Goal: Navigation & Orientation: Find specific page/section

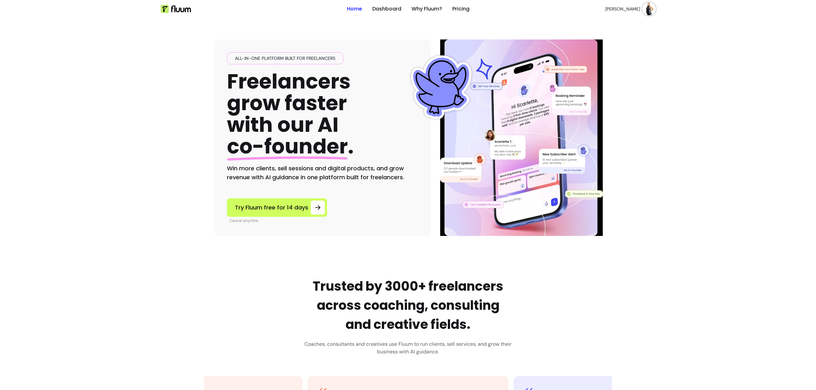
scroll to position [3, 0]
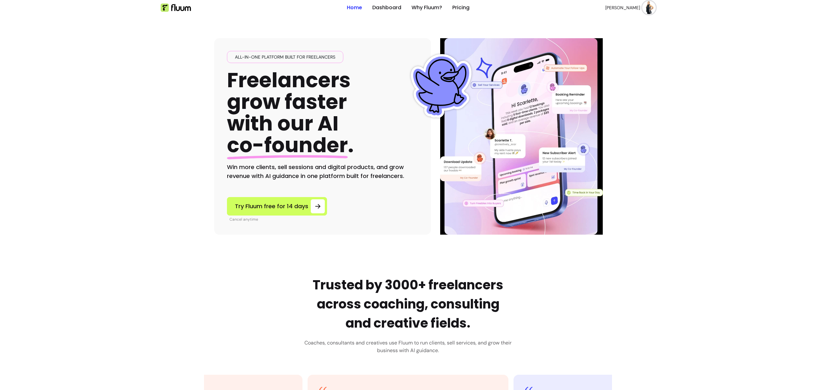
click at [652, 7] on img at bounding box center [649, 7] width 13 height 13
click at [630, 55] on span "Log Out" at bounding box center [624, 56] width 47 height 6
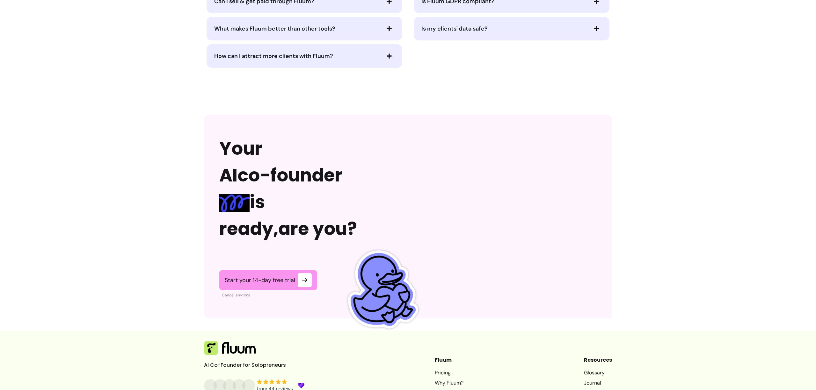
scroll to position [1480, 0]
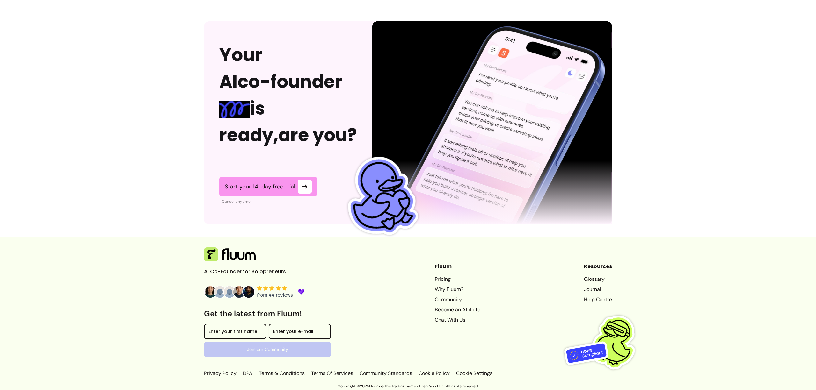
click at [279, 292] on div "from 44 reviews" at bounding box center [275, 295] width 36 height 6
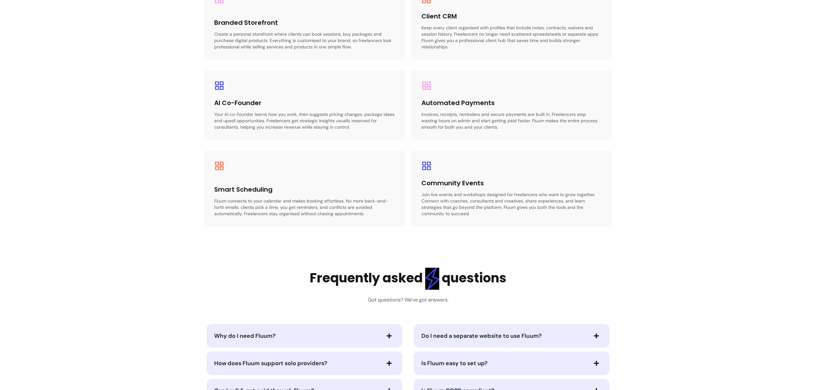
scroll to position [0, 0]
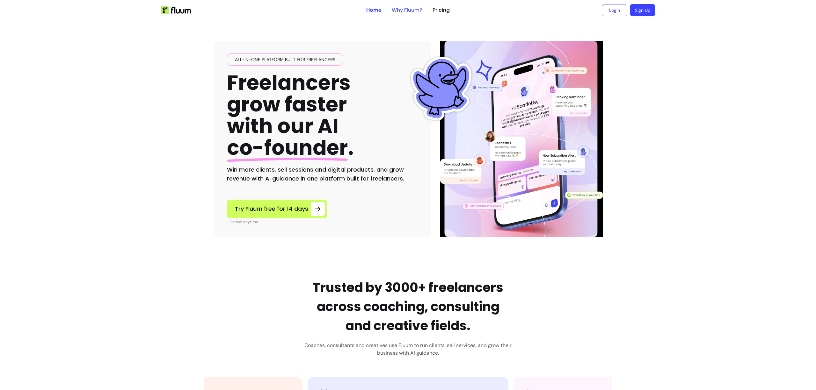
click at [405, 10] on link "Why Fluum?" at bounding box center [407, 10] width 31 height 8
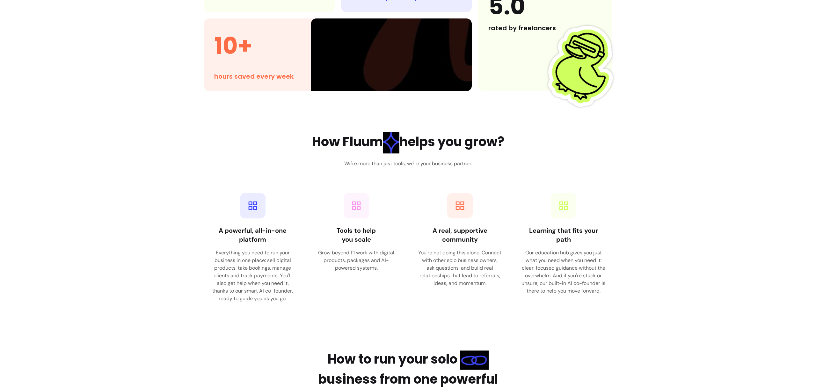
scroll to position [1929, 0]
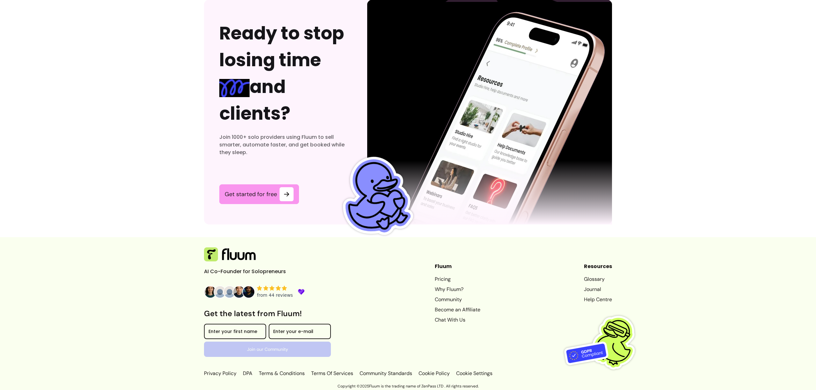
click at [259, 293] on div "from 44 reviews" at bounding box center [275, 295] width 36 height 6
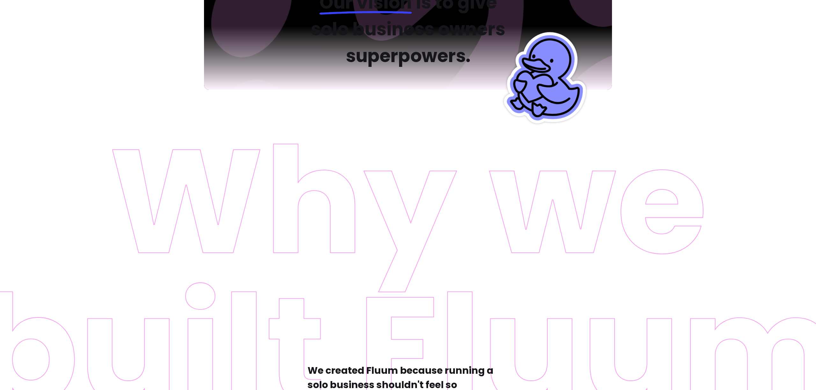
scroll to position [0, 0]
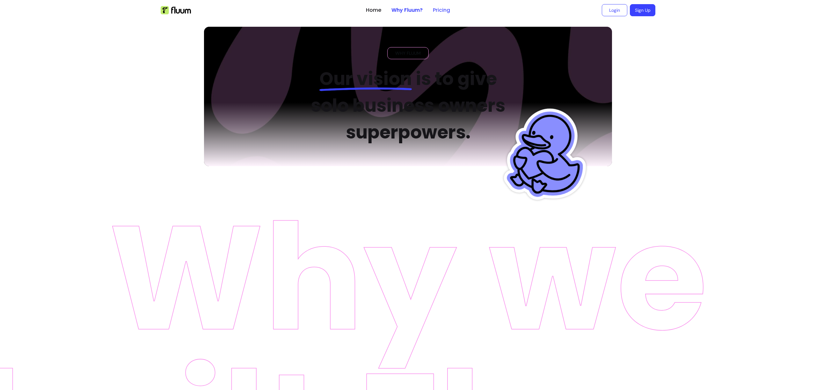
click at [443, 12] on link "Pricing" at bounding box center [441, 10] width 17 height 8
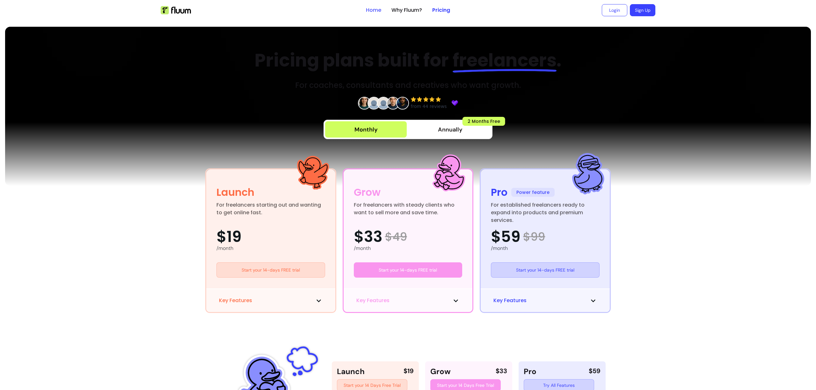
click at [366, 8] on link "Home" at bounding box center [373, 10] width 15 height 8
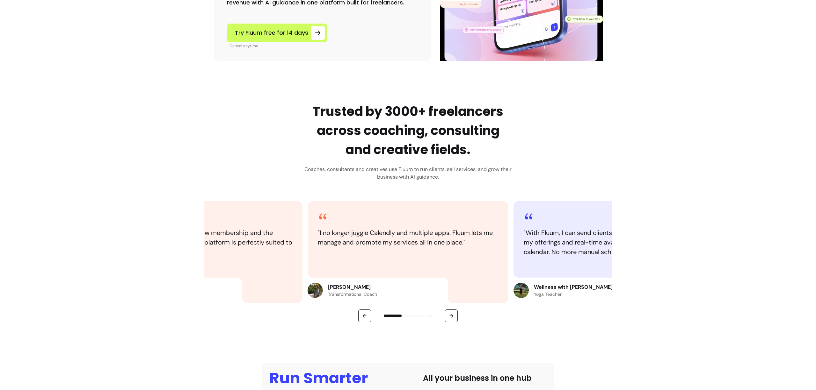
scroll to position [386, 0]
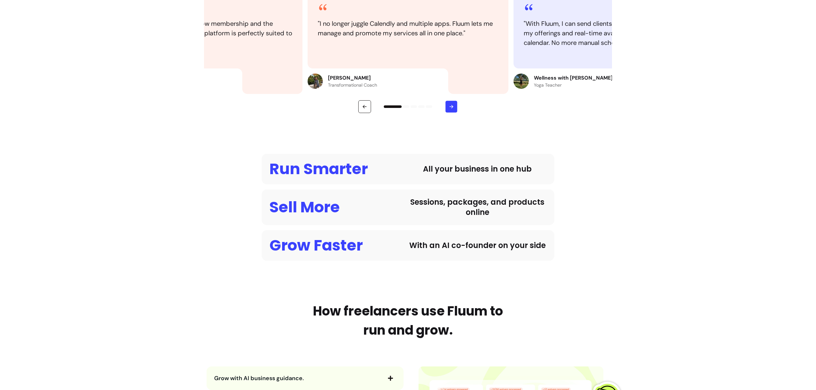
click at [450, 107] on icon "button" at bounding box center [451, 107] width 3 height 0
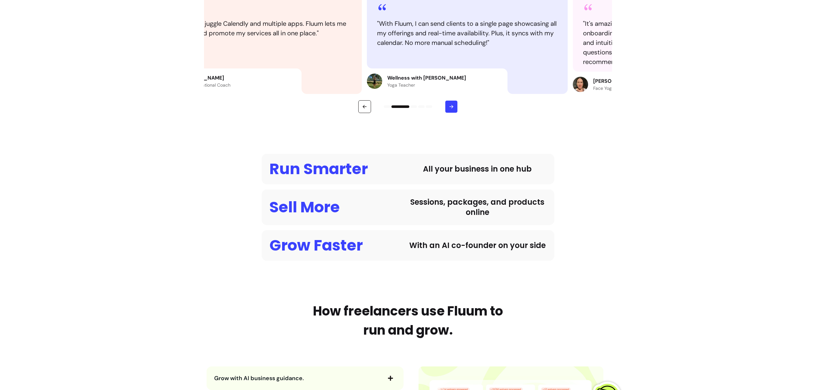
click at [450, 107] on icon "button" at bounding box center [452, 107] width 4 height 0
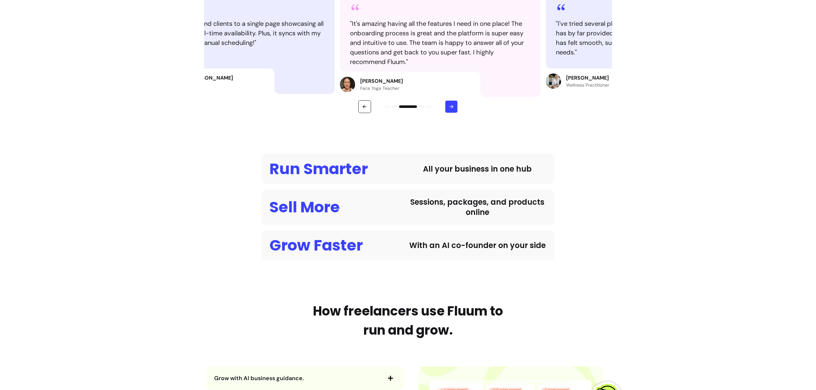
click at [450, 107] on icon "button" at bounding box center [452, 107] width 4 height 0
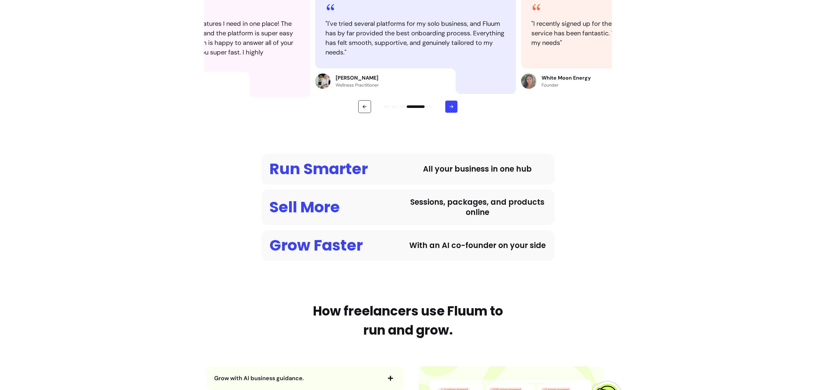
click at [450, 107] on icon "button" at bounding box center [452, 107] width 4 height 0
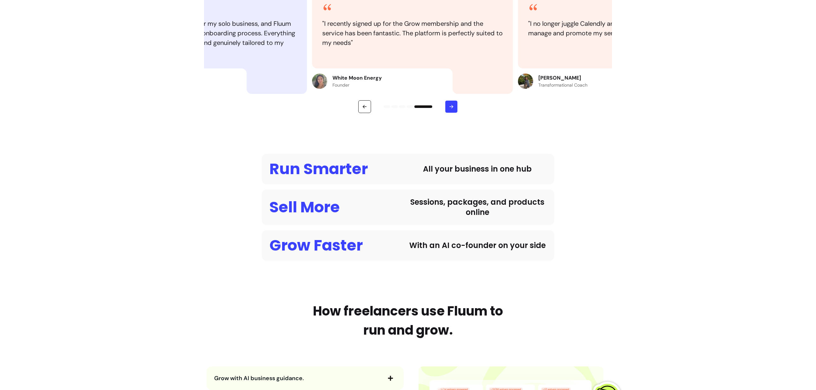
scroll to position [687, 0]
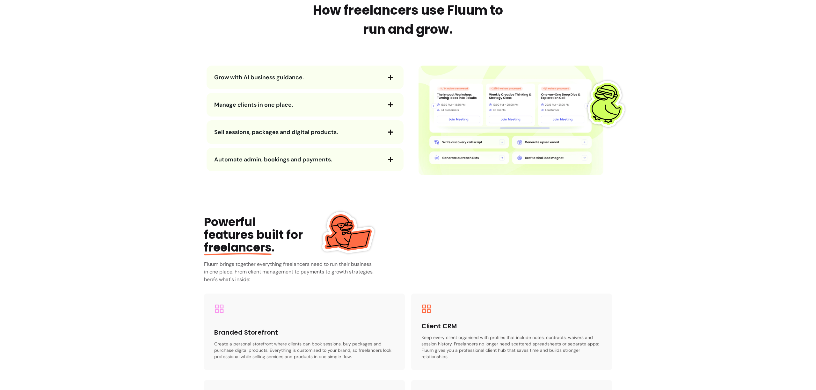
click at [615, 40] on main "All-in-one platform built for freelancers Freelancers grow faster with our AI c…" at bounding box center [408, 182] width 816 height 1697
click at [651, 83] on main "All-in-one platform built for freelancers Freelancers grow faster with our AI c…" at bounding box center [408, 182] width 816 height 1697
